Goal: Information Seeking & Learning: Learn about a topic

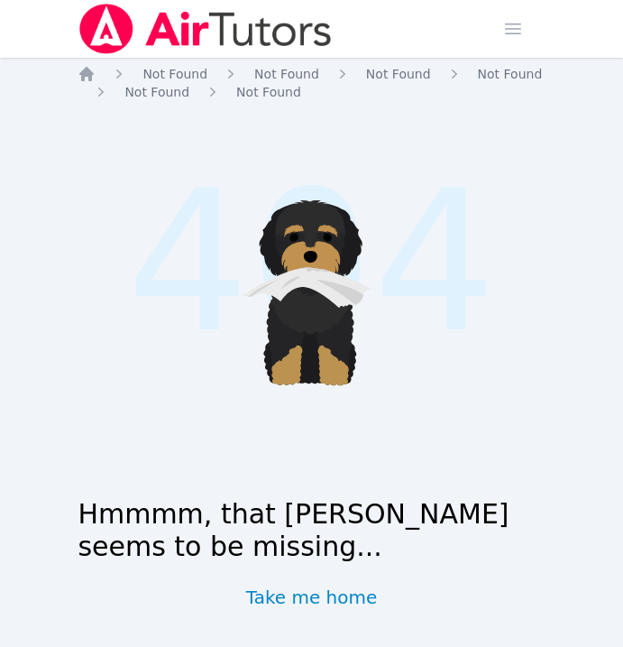
click at [195, 32] on img at bounding box center [205, 29] width 255 height 51
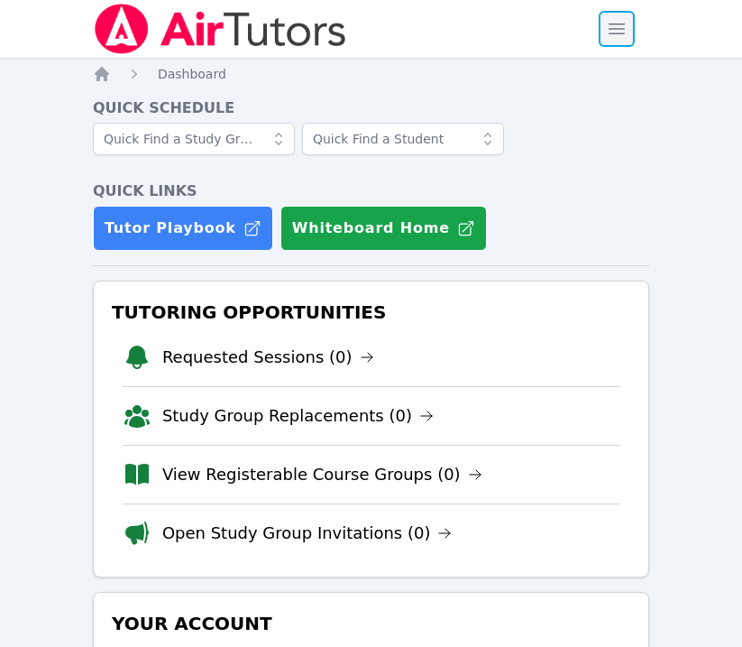
click at [615, 35] on span "button" at bounding box center [617, 29] width 40 height 40
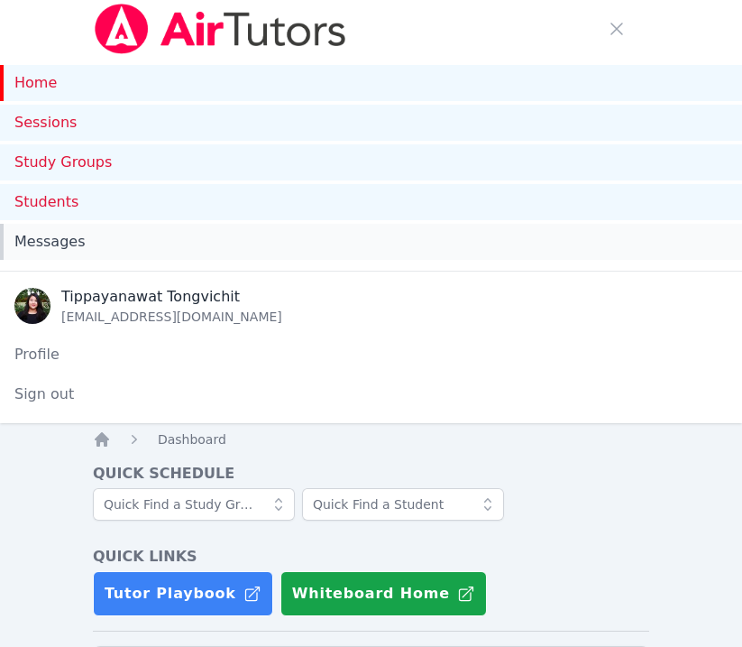
click at [115, 242] on div "Messages" at bounding box center [370, 242] width 713 height 22
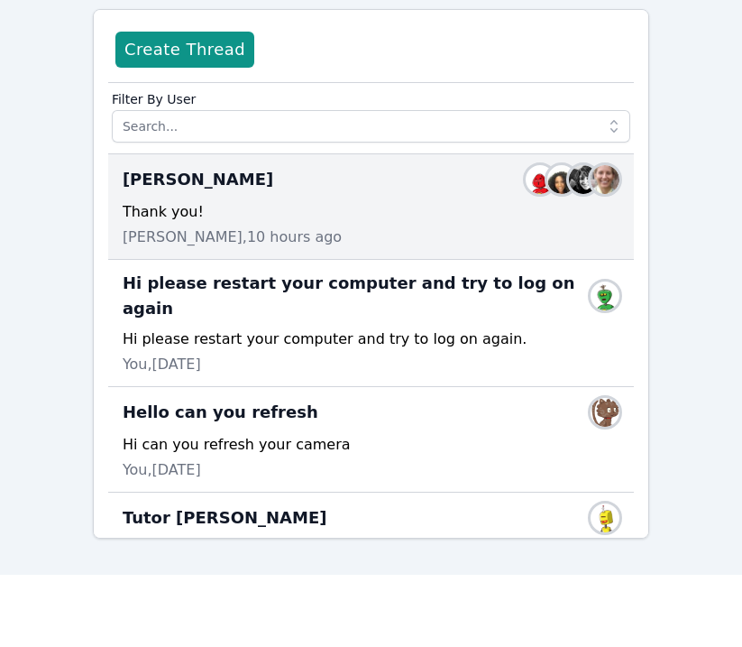
click at [370, 185] on div "Bennett Sessions Members" at bounding box center [371, 179] width 497 height 29
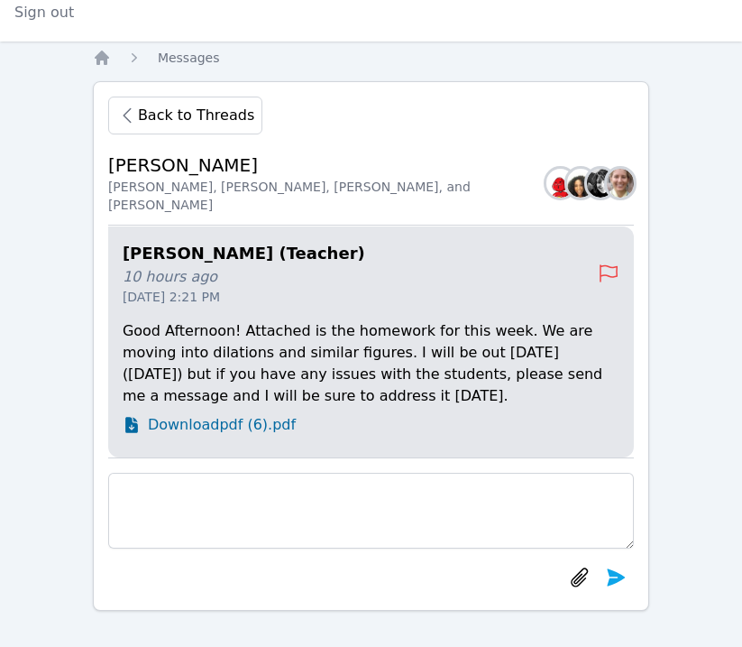
scroll to position [-136, 0]
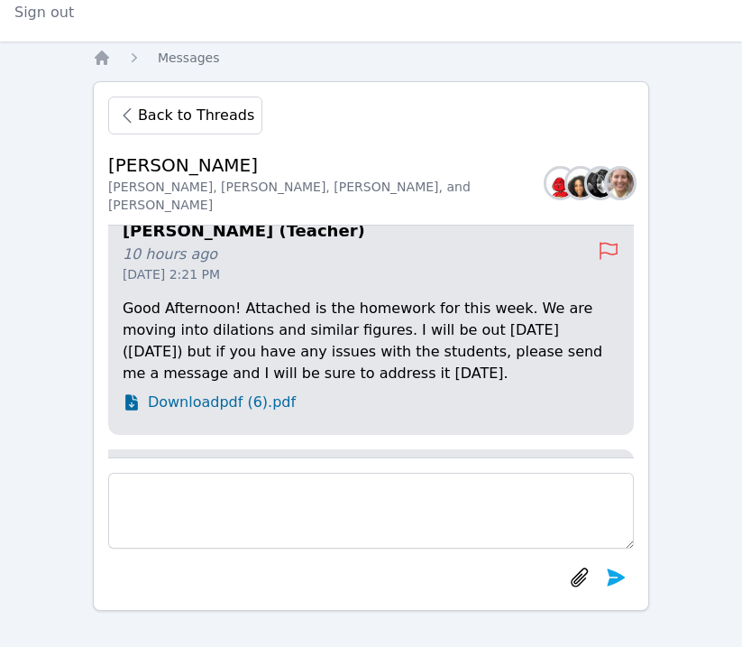
click at [242, 403] on span "Download pdf (6).pdf" at bounding box center [222, 402] width 148 height 22
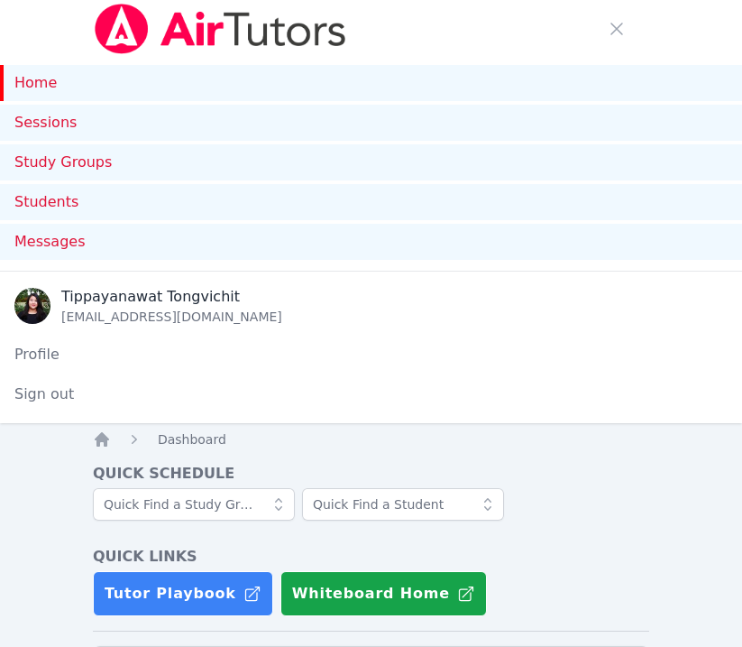
click at [52, 86] on link "Home" at bounding box center [371, 83] width 742 height 36
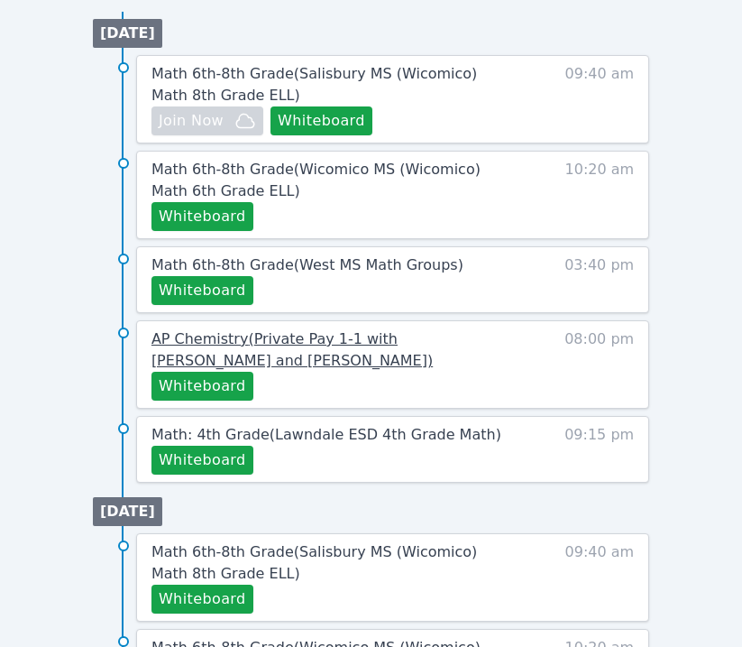
scroll to position [1264, 0]
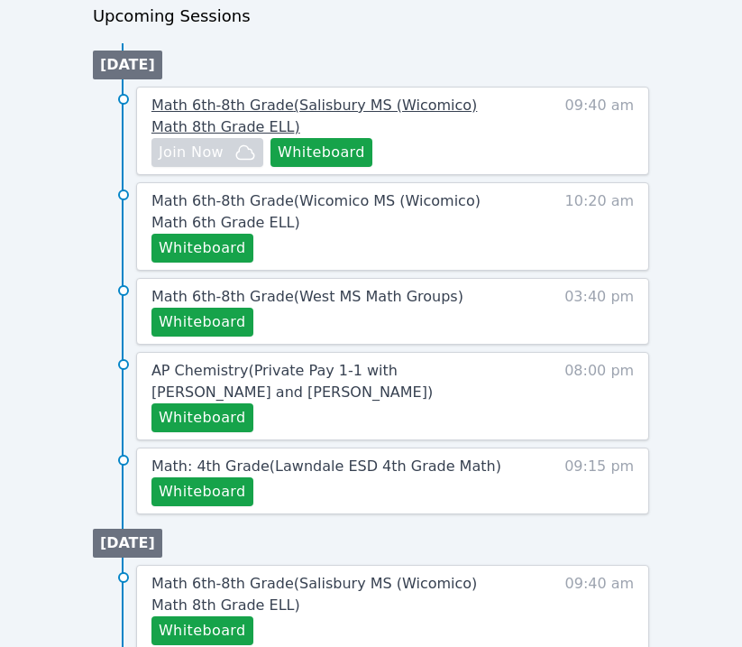
click at [255, 123] on link "Math 6th-8th Grade ( [PERSON_NAME][GEOGRAPHIC_DATA] (Wicomico) Math 8th Grade E…" at bounding box center [333, 116] width 362 height 43
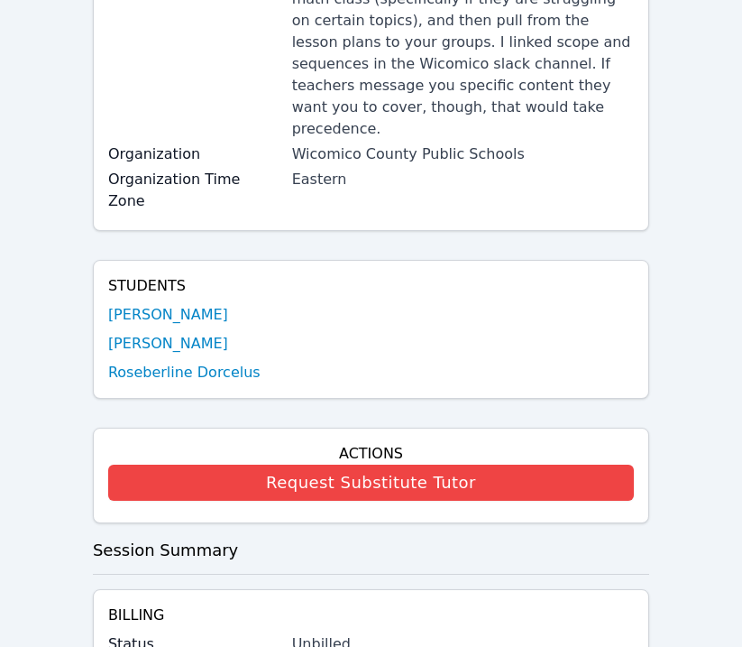
scroll to position [731, 0]
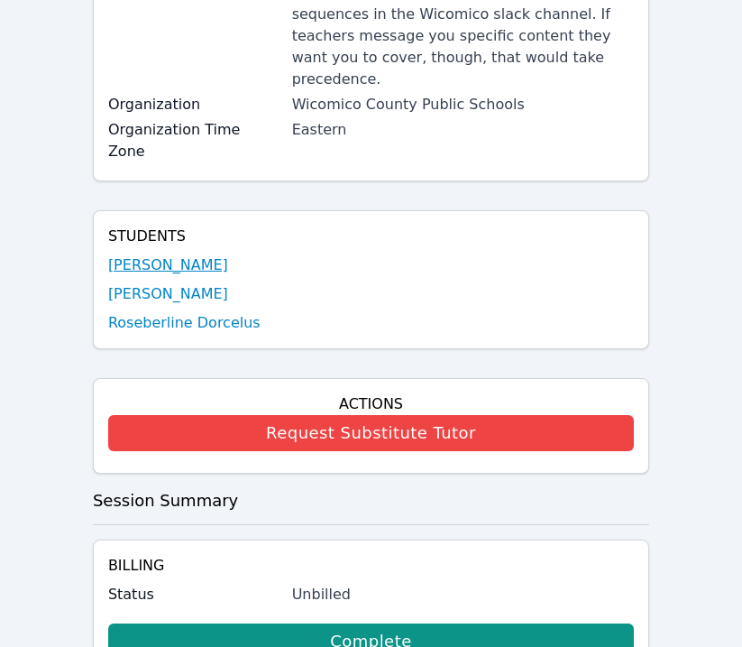
click at [184, 254] on link "[PERSON_NAME]" at bounding box center [168, 265] width 120 height 22
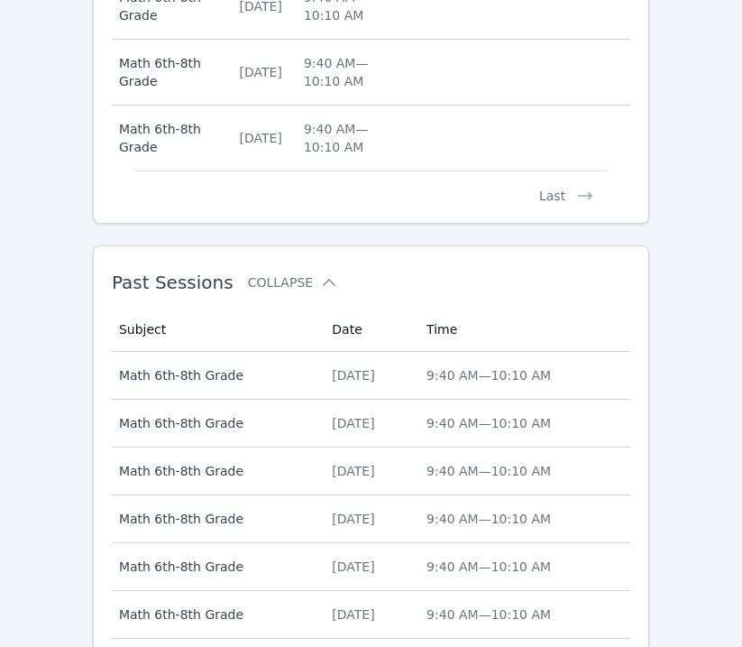
scroll to position [1787, 0]
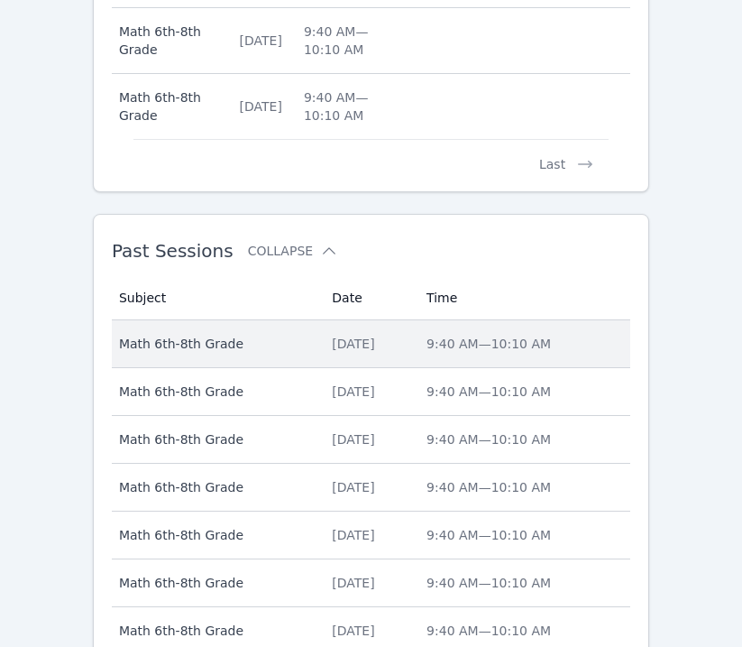
click at [178, 330] on td "Subject Math 6th-8th Grade" at bounding box center [216, 344] width 209 height 48
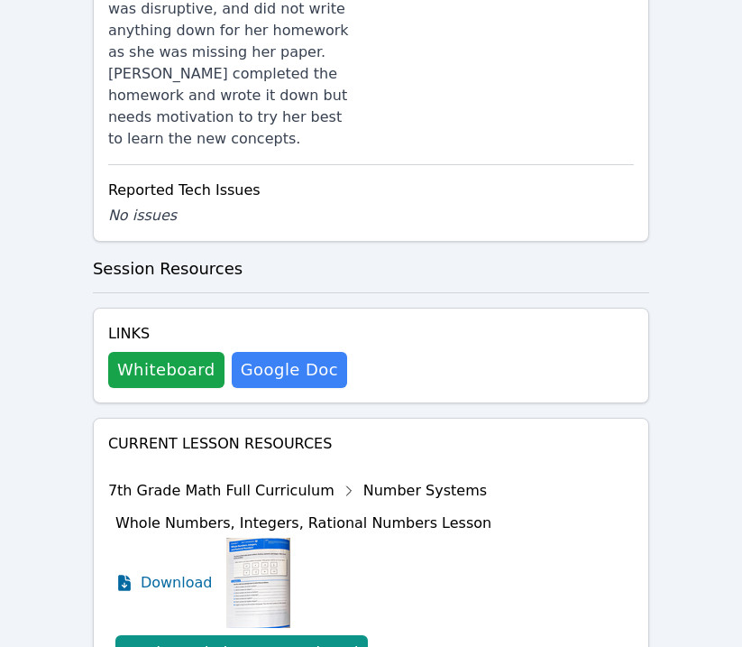
scroll to position [2083, 0]
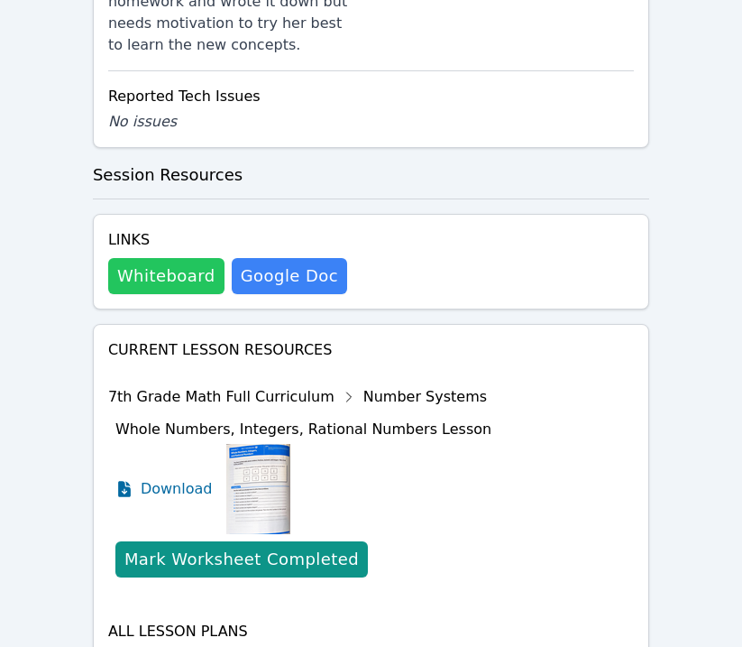
click at [174, 258] on button "Whiteboard" at bounding box center [166, 276] width 116 height 36
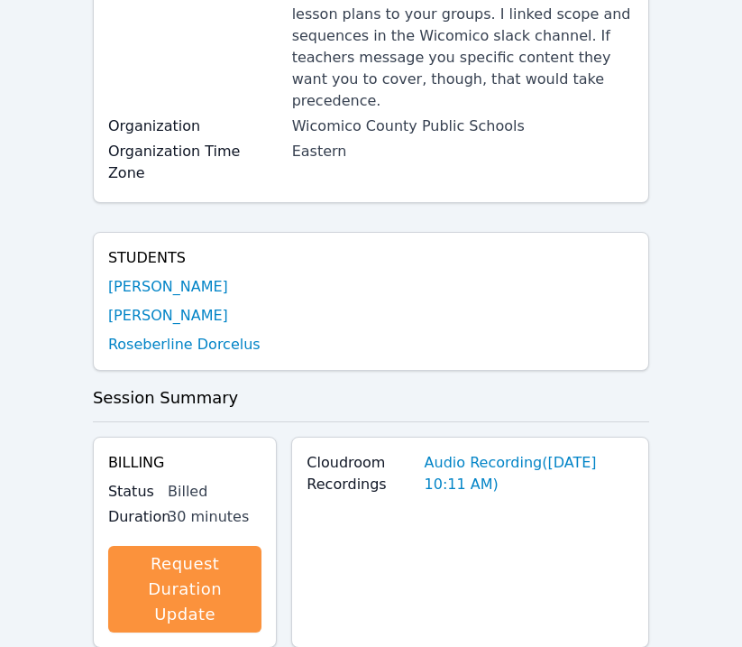
scroll to position [0, 0]
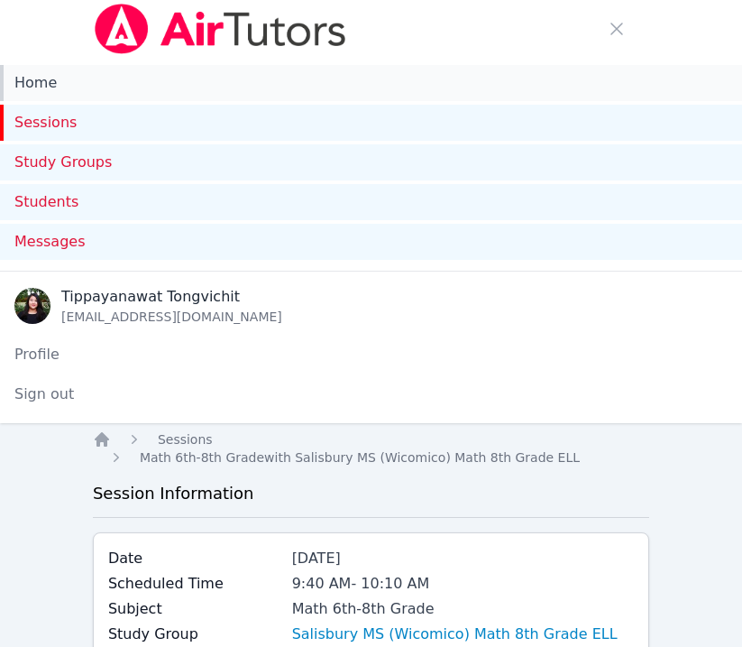
click at [39, 88] on link "Home" at bounding box center [371, 83] width 742 height 36
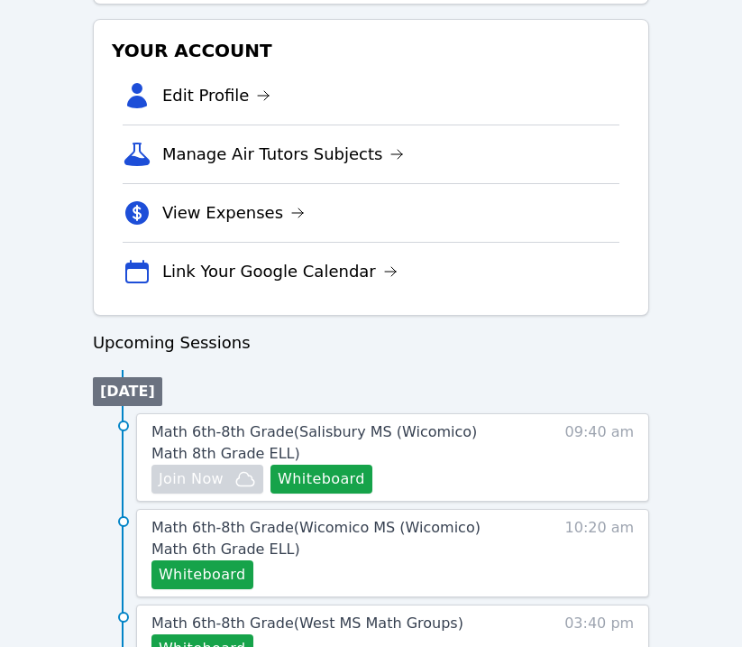
scroll to position [1015, 0]
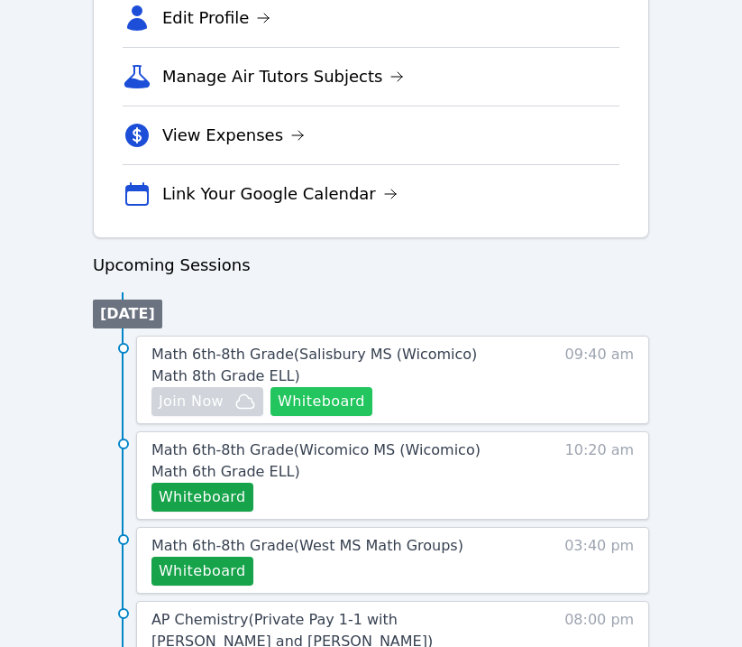
click at [315, 399] on button "Whiteboard" at bounding box center [322, 401] width 102 height 29
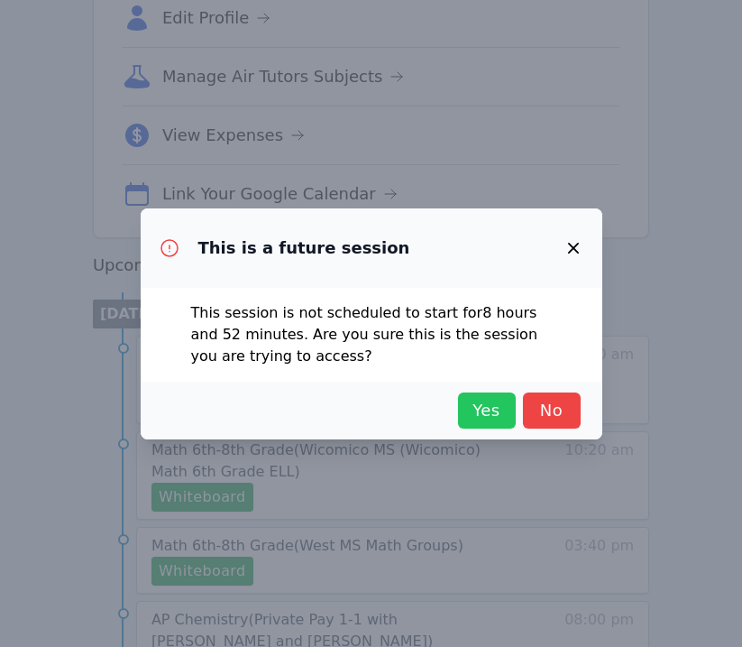
click at [466, 420] on button "Yes" at bounding box center [487, 410] width 58 height 36
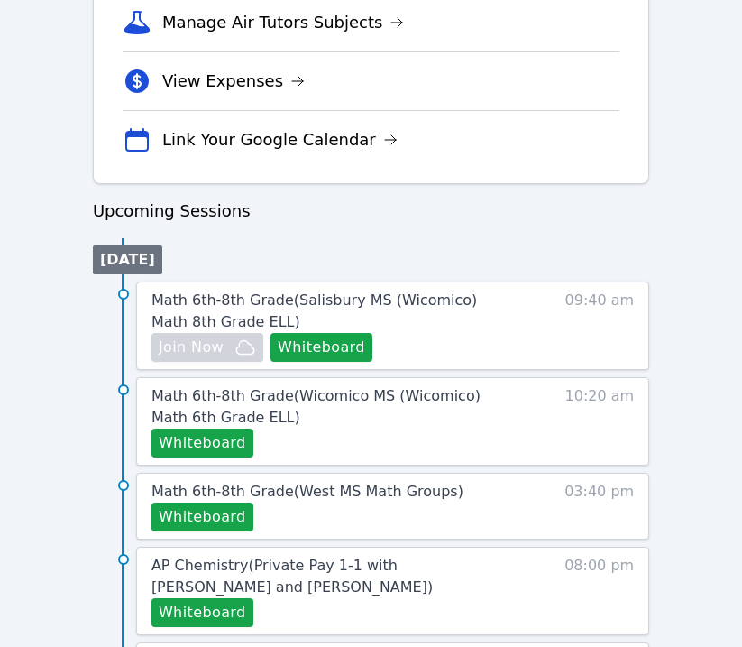
scroll to position [1078, 0]
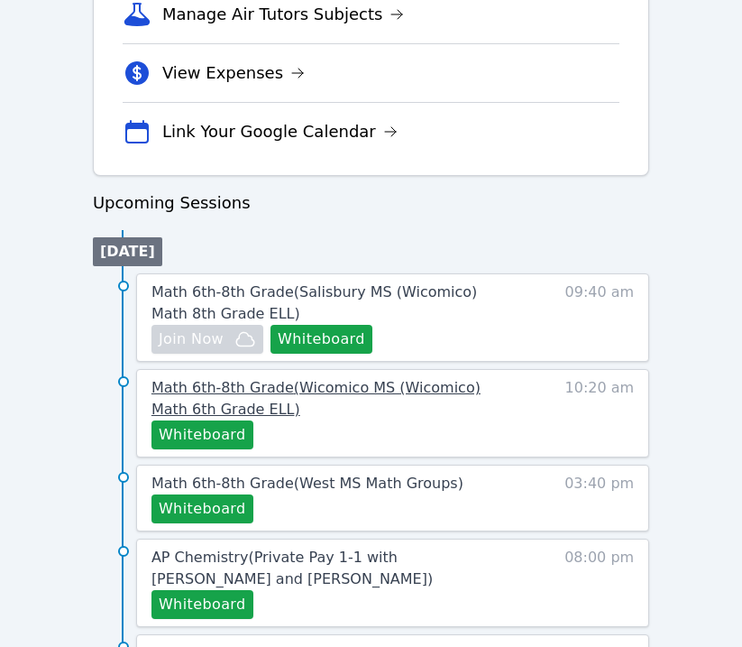
click at [215, 392] on span "Math 6th-8th Grade ( Wicomico MS (Wicomico) Math 6th Grade ELL )" at bounding box center [316, 398] width 329 height 39
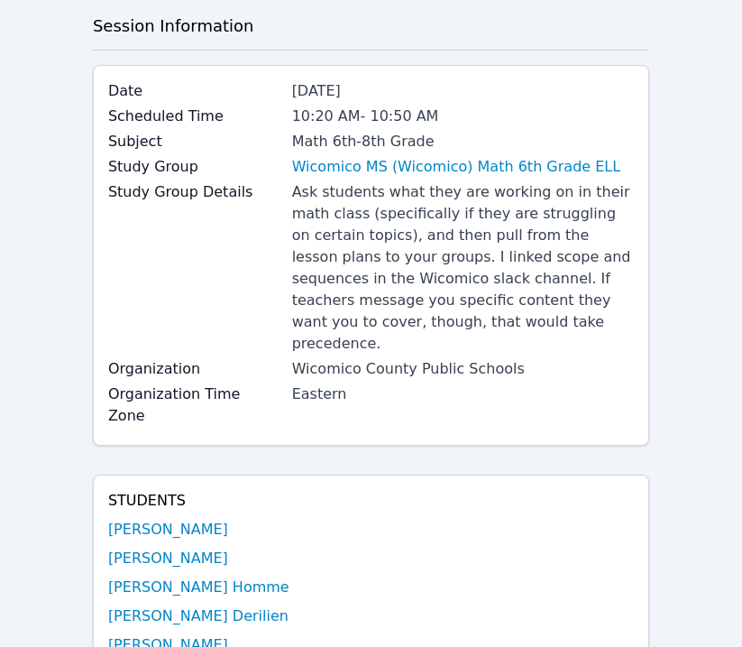
scroll to position [470, 0]
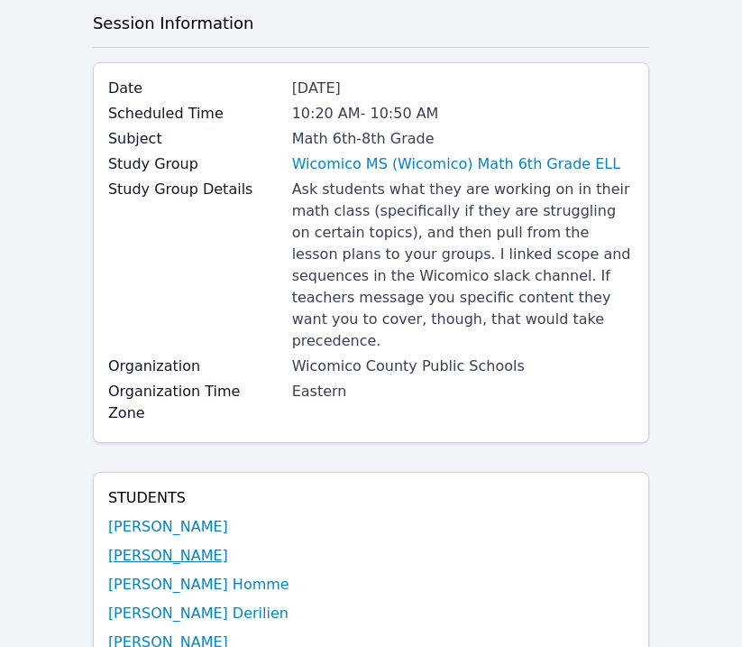
click at [159, 545] on link "[PERSON_NAME]" at bounding box center [168, 556] width 120 height 22
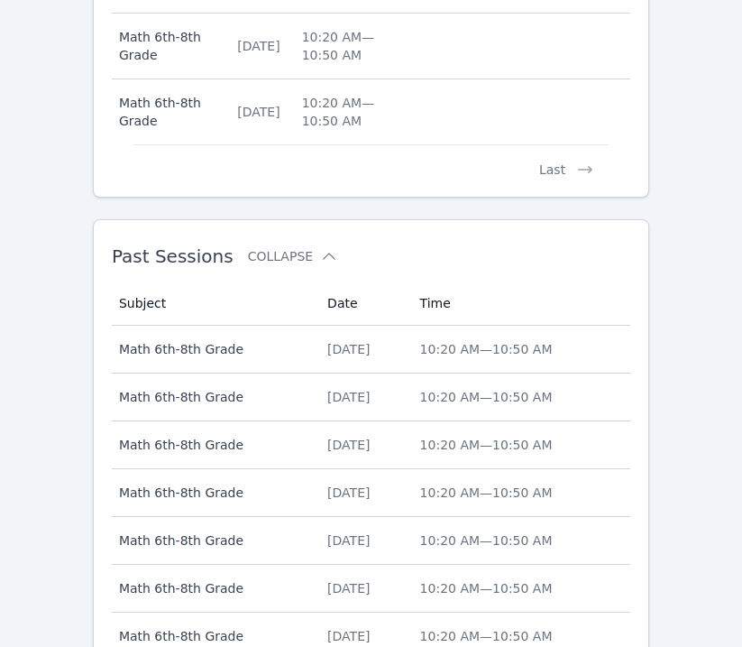
scroll to position [1795, 0]
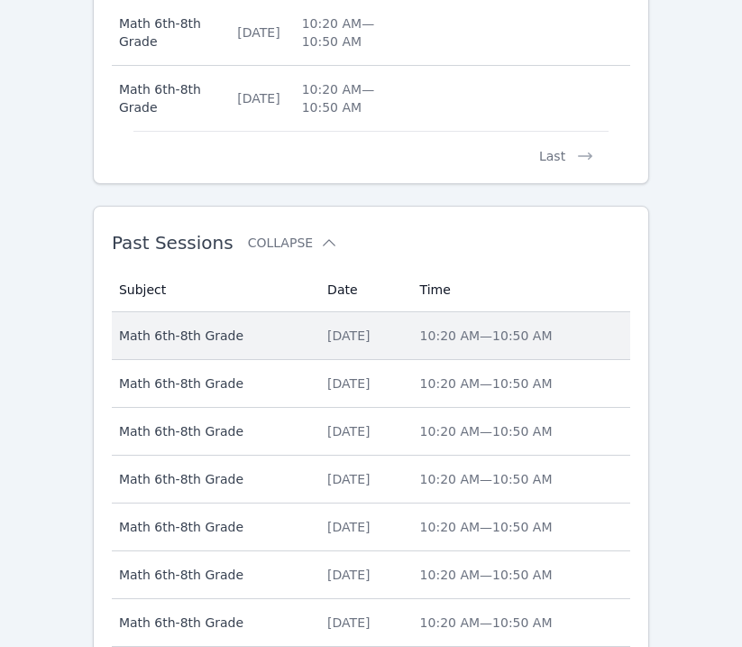
click at [213, 333] on span "Math 6th-8th Grade" at bounding box center [212, 335] width 187 height 18
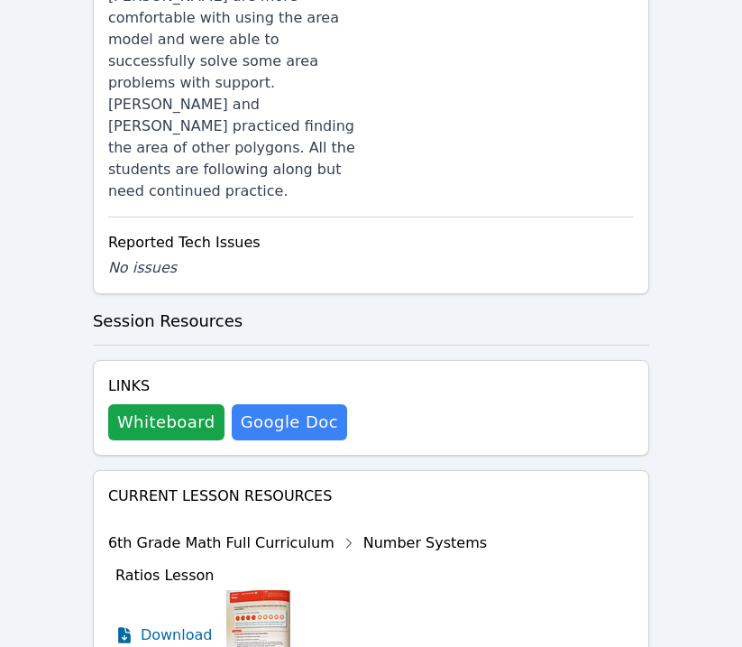
scroll to position [1762, 0]
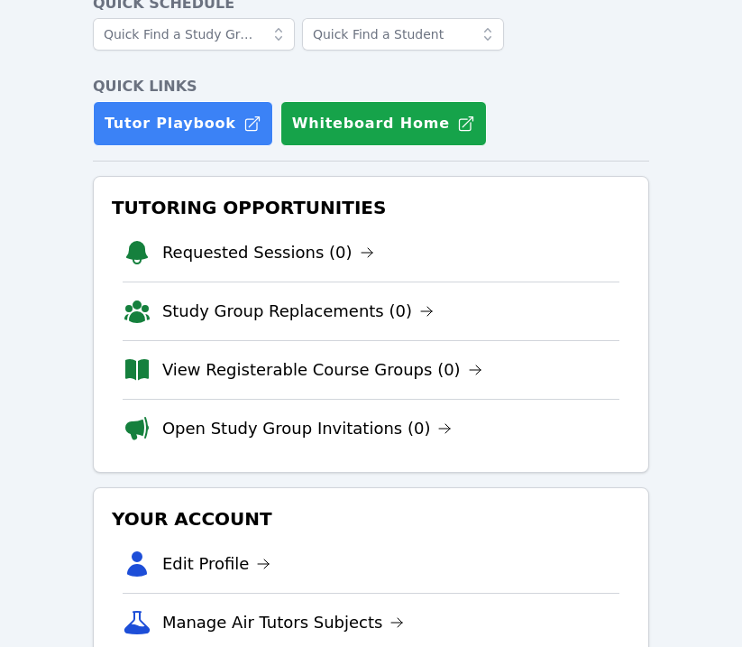
scroll to position [1078, 0]
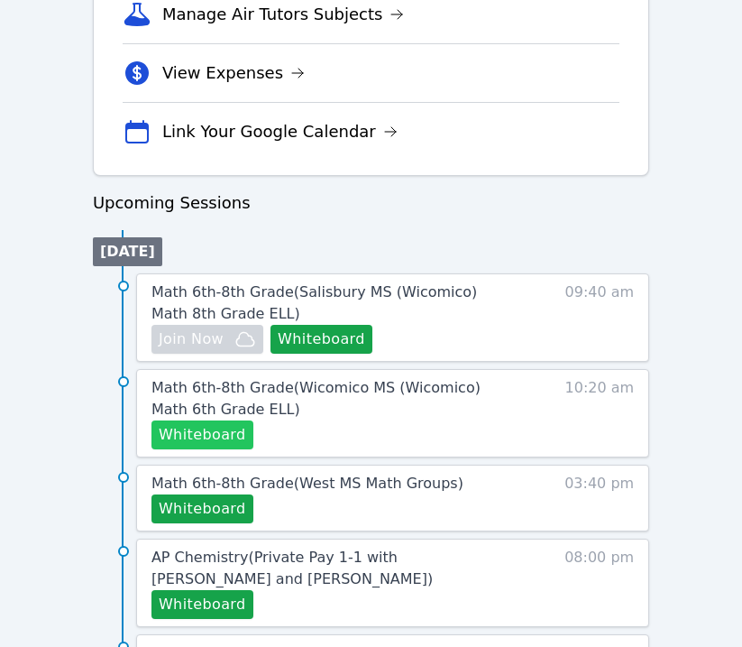
click at [203, 439] on button "Whiteboard" at bounding box center [203, 434] width 102 height 29
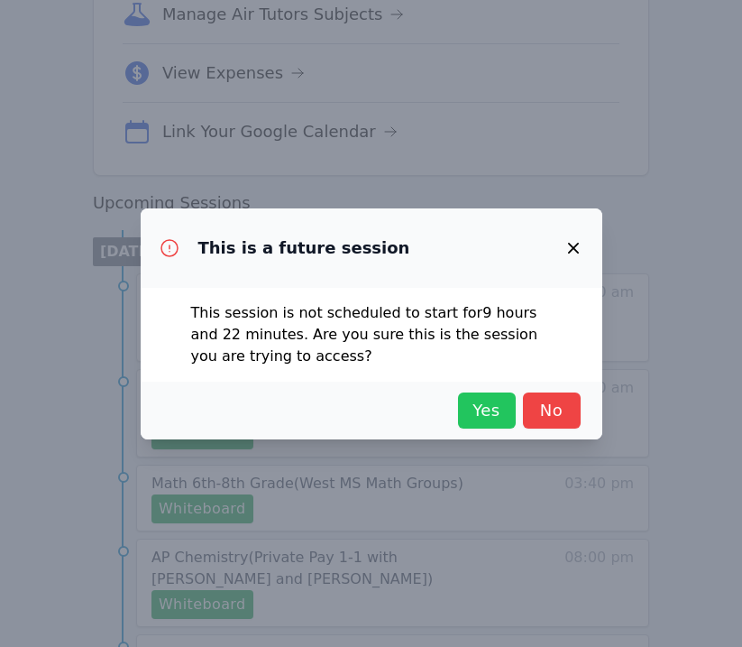
click at [495, 398] on span "Yes" at bounding box center [487, 410] width 40 height 25
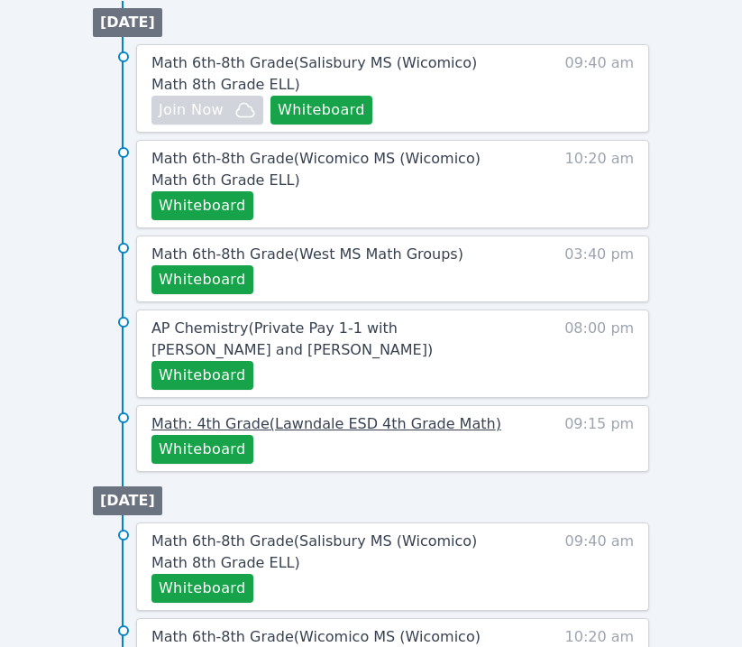
scroll to position [1319, 0]
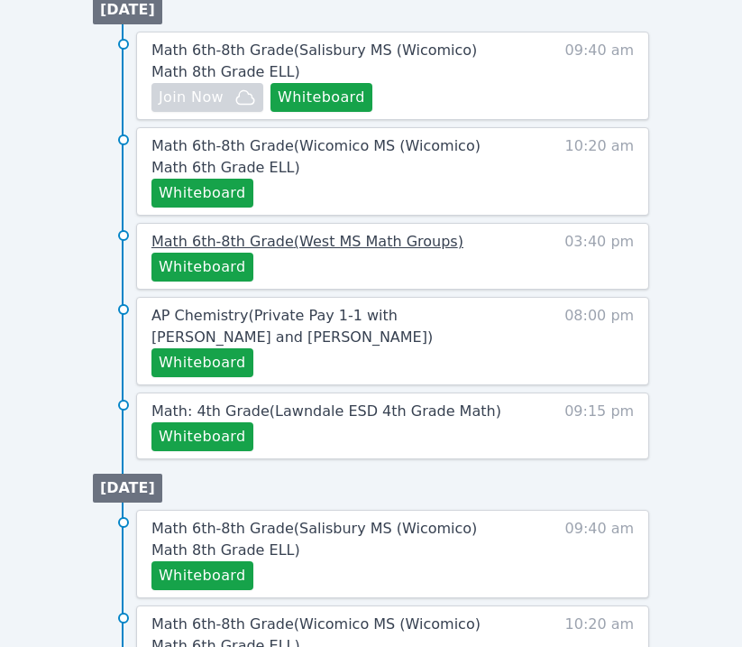
click at [311, 242] on span "Math 6th-8th Grade ( [GEOGRAPHIC_DATA] Math Groups )" at bounding box center [308, 241] width 312 height 17
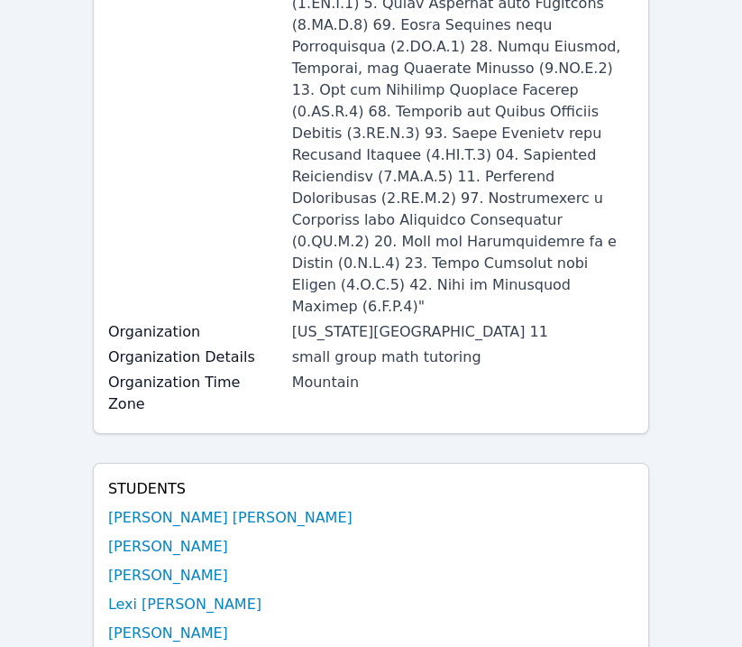
scroll to position [862, 0]
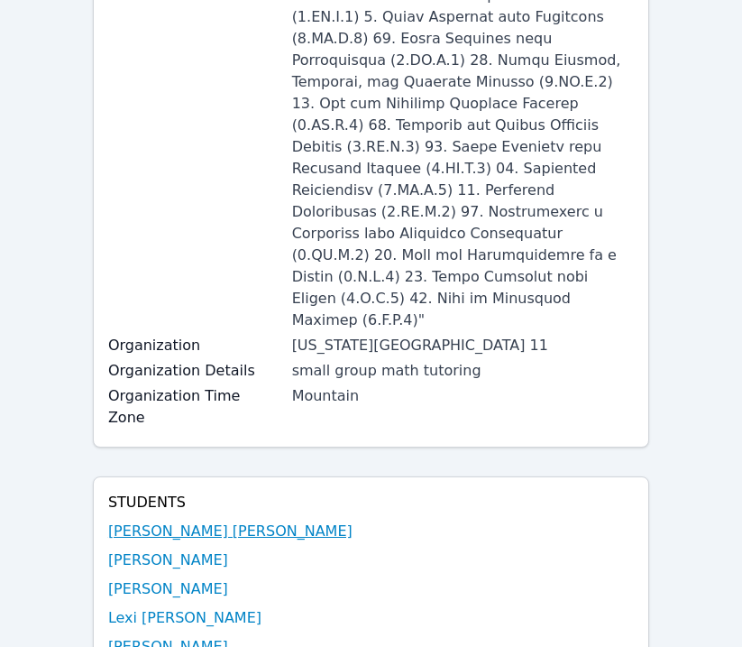
click at [136, 520] on link "[PERSON_NAME] [PERSON_NAME]" at bounding box center [230, 531] width 244 height 22
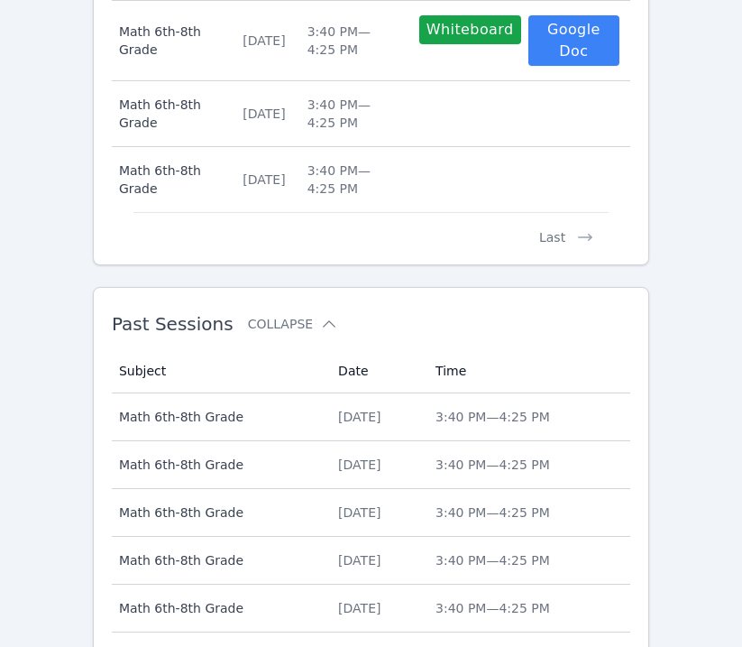
scroll to position [1722, 0]
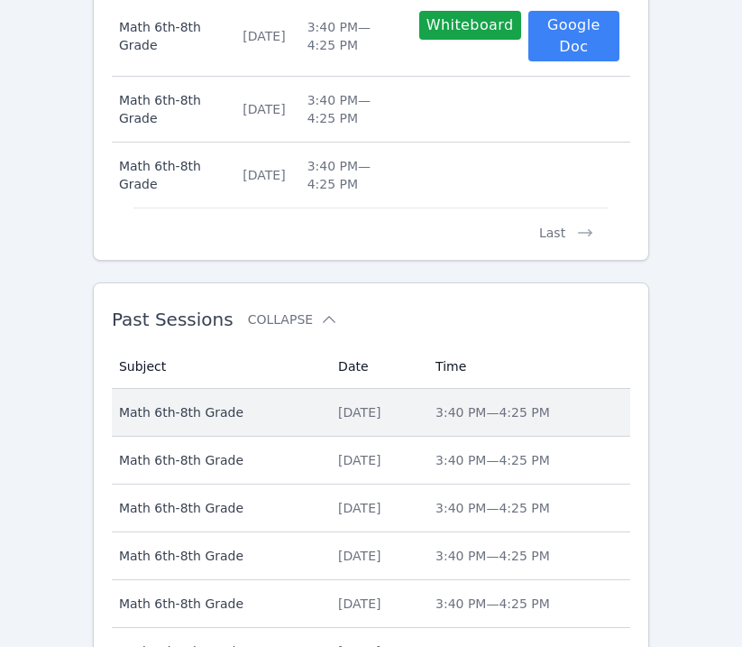
click at [190, 400] on td "Subject Math 6th-8th Grade" at bounding box center [220, 413] width 216 height 48
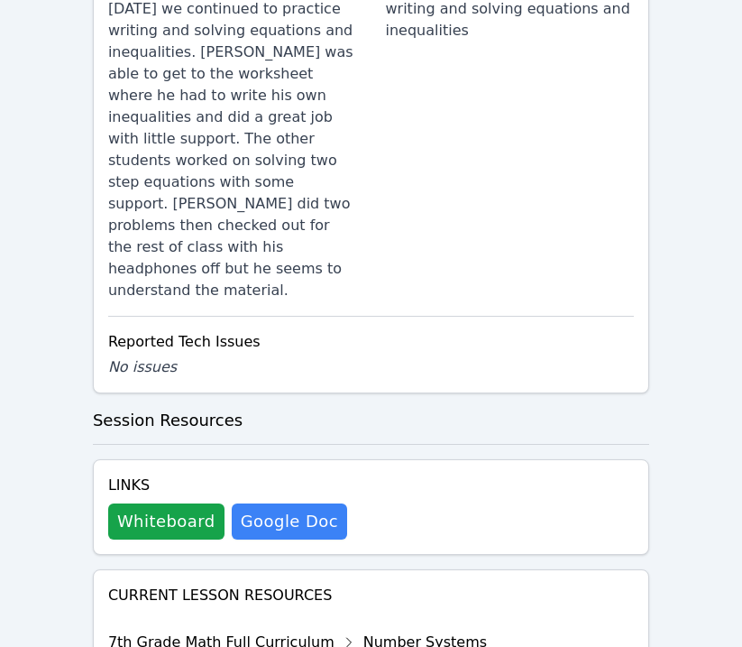
scroll to position [2401, 0]
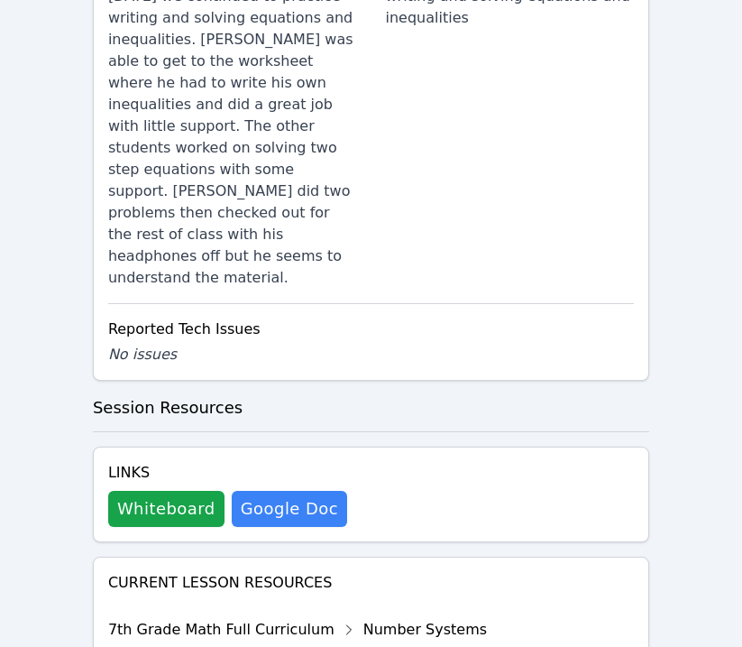
click at [181, 462] on div "Links Whiteboard Hidden Google Doc" at bounding box center [227, 494] width 239 height 65
click at [182, 446] on div "Links Whiteboard Hidden Google Doc" at bounding box center [371, 494] width 556 height 96
click at [176, 491] on button "Whiteboard" at bounding box center [166, 509] width 116 height 36
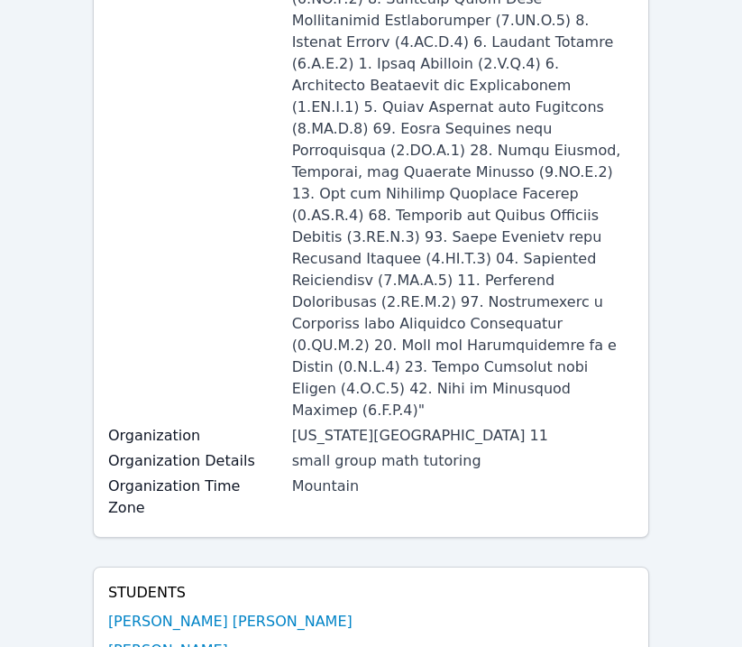
scroll to position [0, 0]
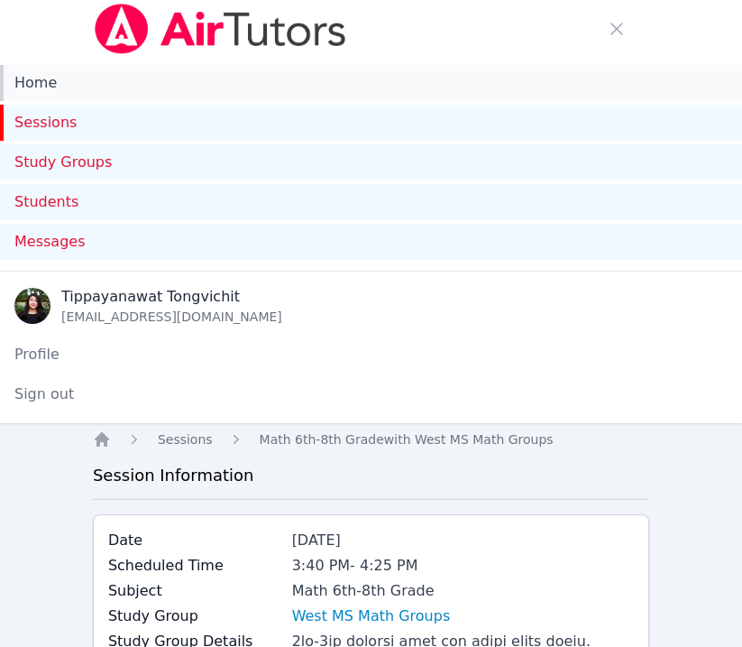
click at [165, 76] on link "Home" at bounding box center [371, 83] width 742 height 36
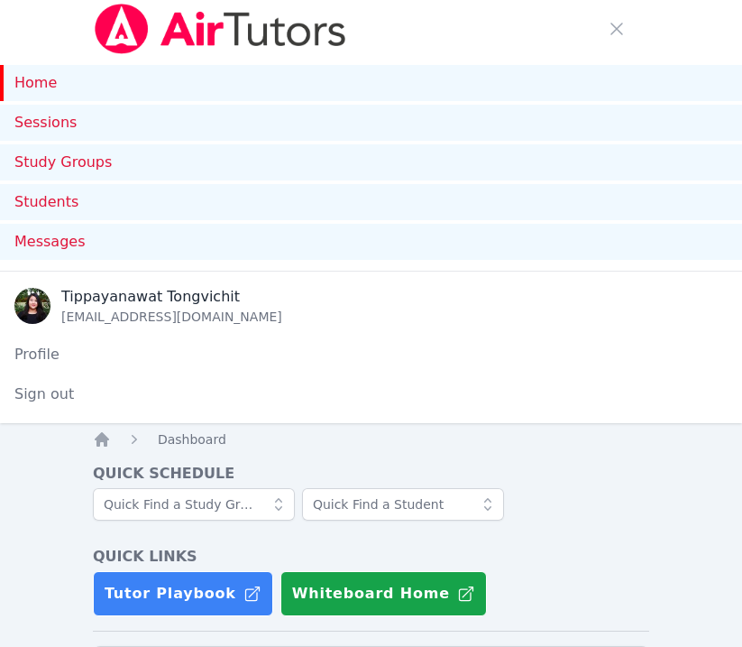
click at [38, 78] on link "Home" at bounding box center [371, 83] width 742 height 36
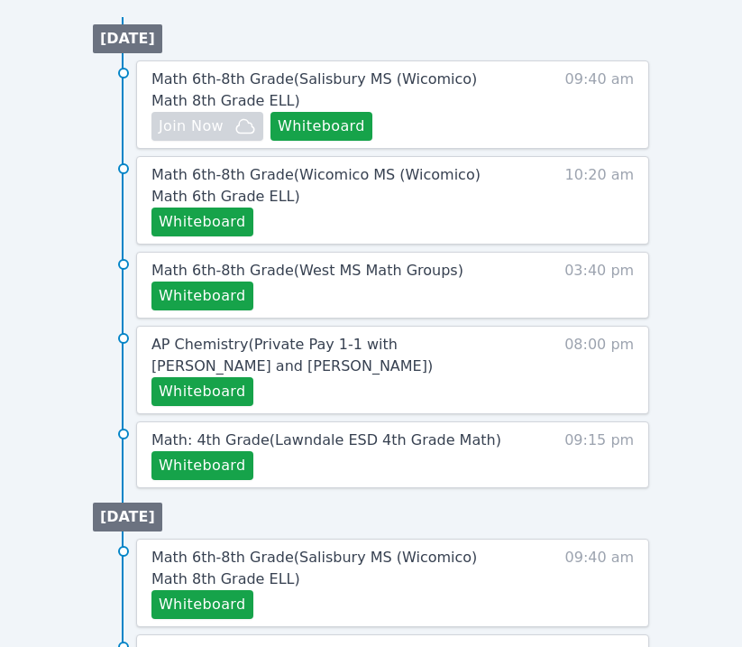
scroll to position [1303, 0]
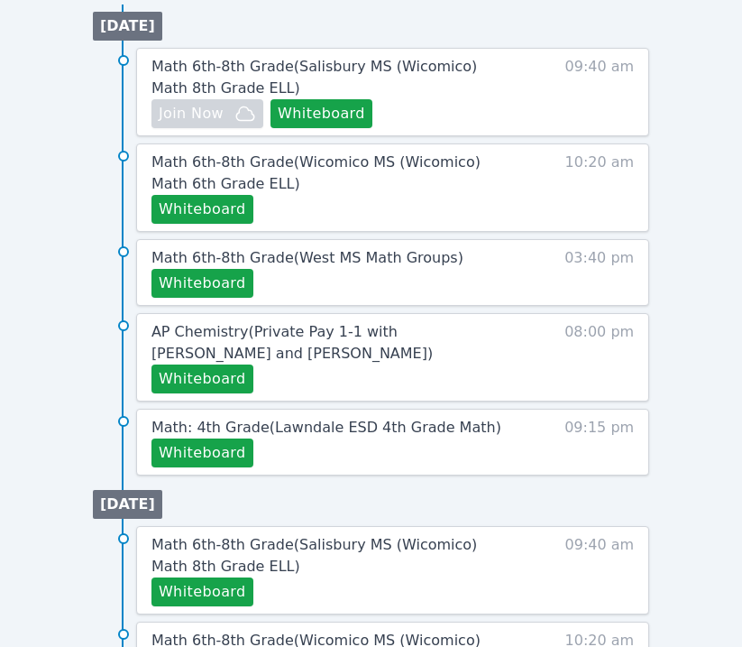
click at [255, 273] on div "Whiteboard" at bounding box center [333, 283] width 362 height 29
click at [209, 284] on button "Whiteboard" at bounding box center [203, 283] width 102 height 29
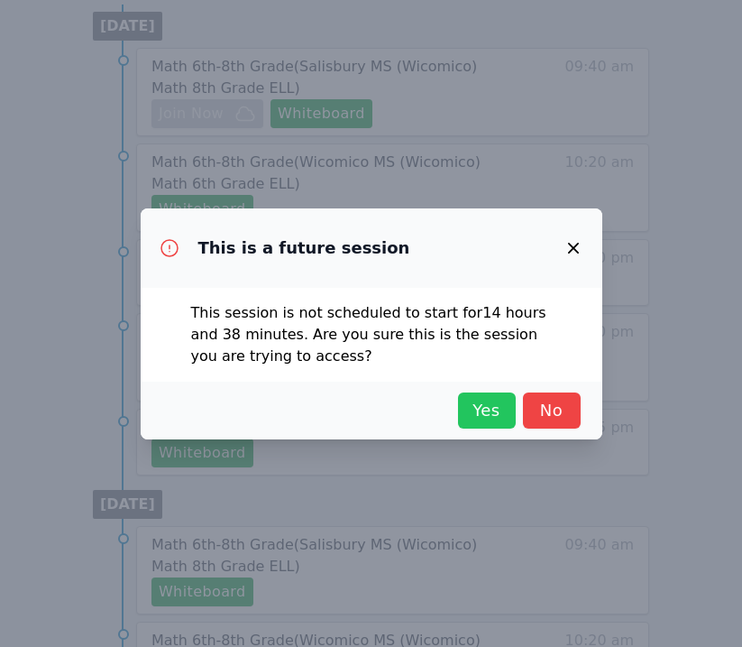
click at [479, 402] on span "Yes" at bounding box center [487, 410] width 40 height 25
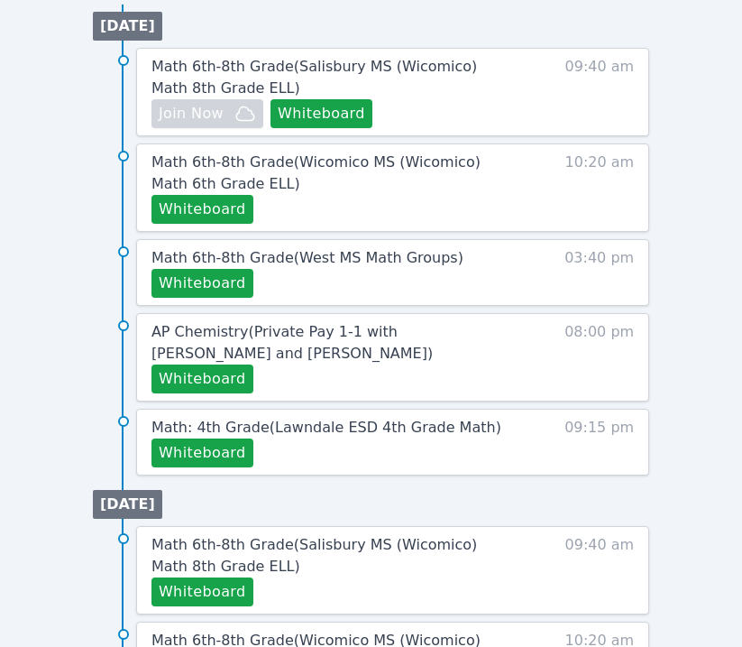
click at [198, 1] on div "Upcoming Sessions [DATE] Math 6th-8th Grade ( [PERSON_NAME] [GEOGRAPHIC_DATA] (…" at bounding box center [371, 491] width 556 height 1053
click at [335, 259] on span "Math 6th-8th Grade ( [GEOGRAPHIC_DATA] Math Groups )" at bounding box center [308, 257] width 312 height 17
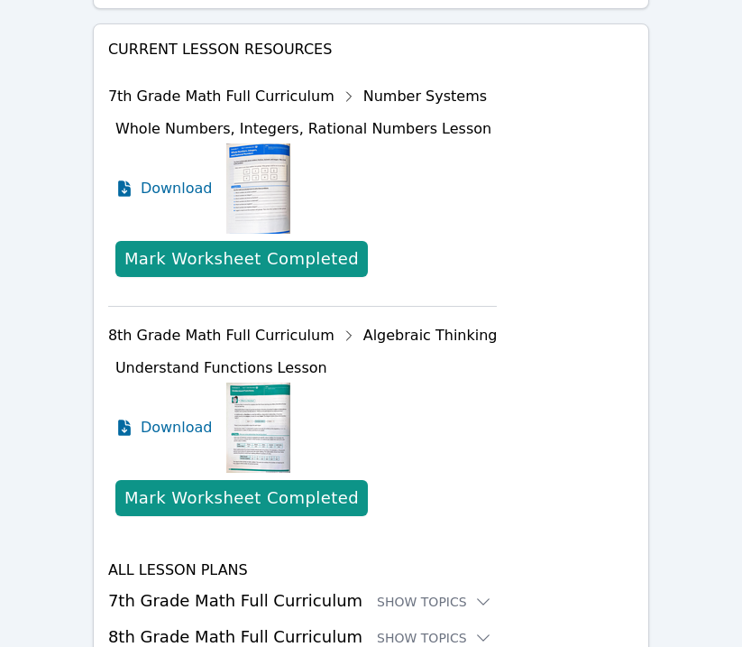
scroll to position [1991, 0]
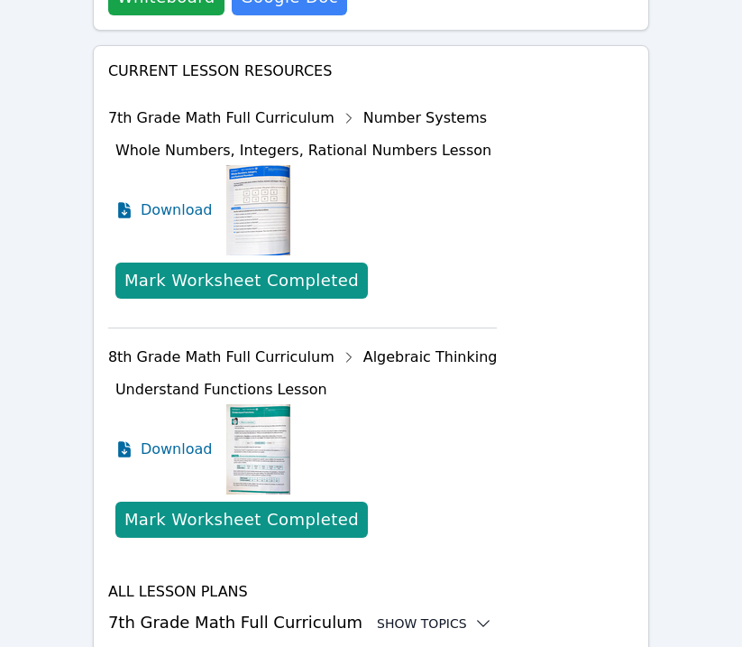
click at [431, 614] on div "Show Topics" at bounding box center [434, 623] width 115 height 18
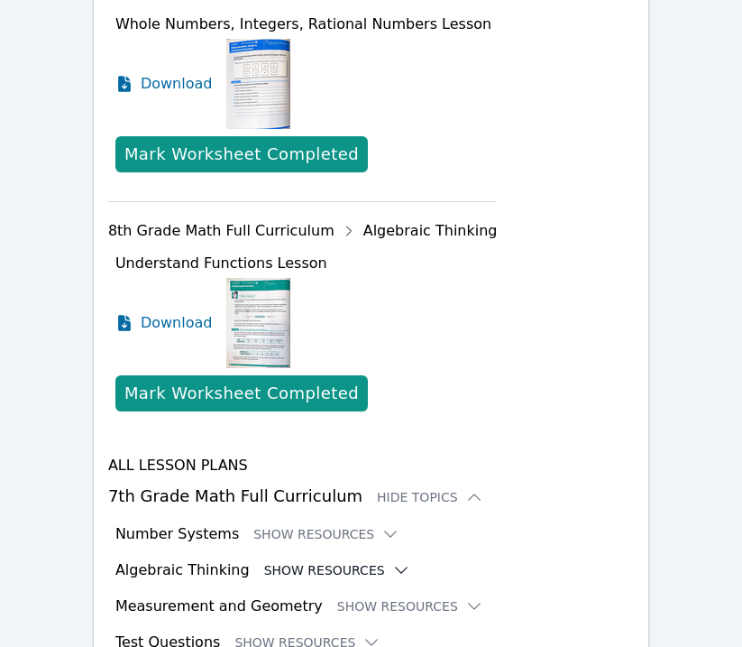
click at [311, 561] on button "Show Resources" at bounding box center [337, 570] width 146 height 18
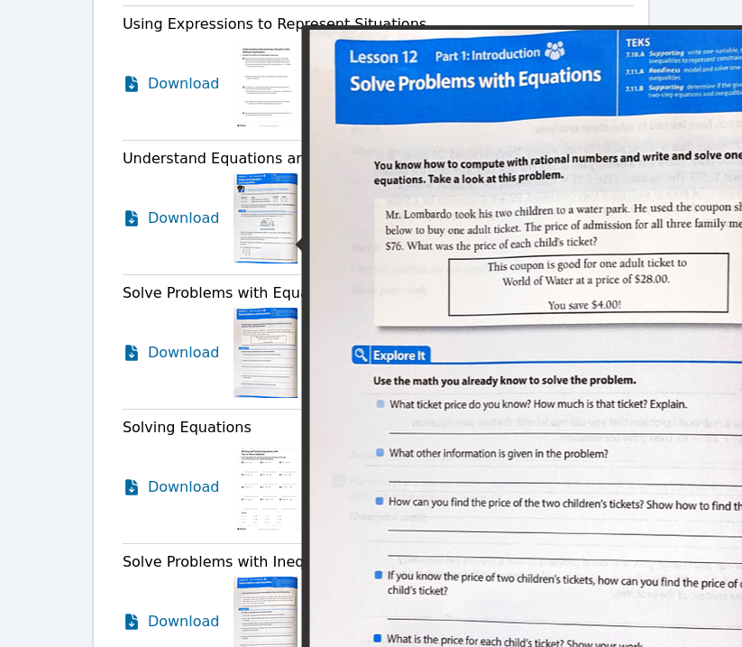
scroll to position [4834, 0]
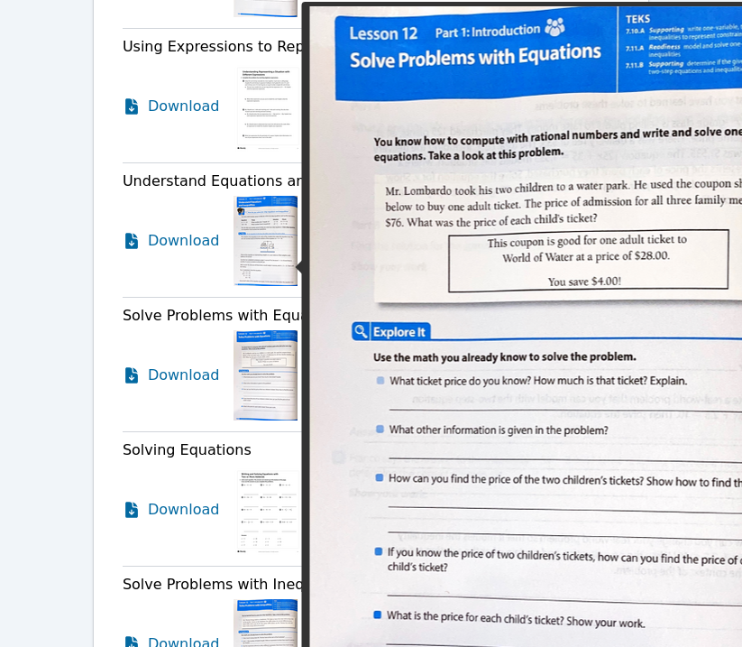
click at [269, 330] on img at bounding box center [266, 375] width 64 height 90
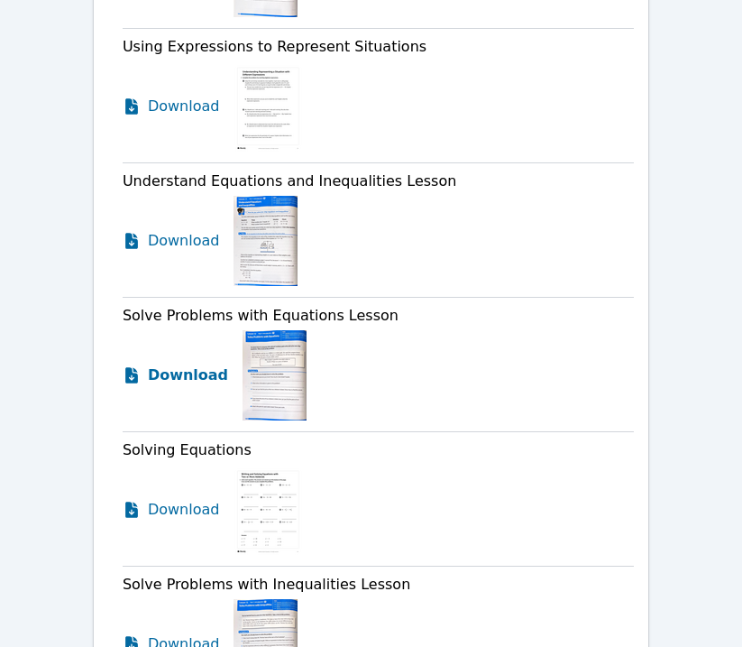
click at [160, 364] on span "Download" at bounding box center [188, 375] width 80 height 22
